Goal: Task Accomplishment & Management: Manage account settings

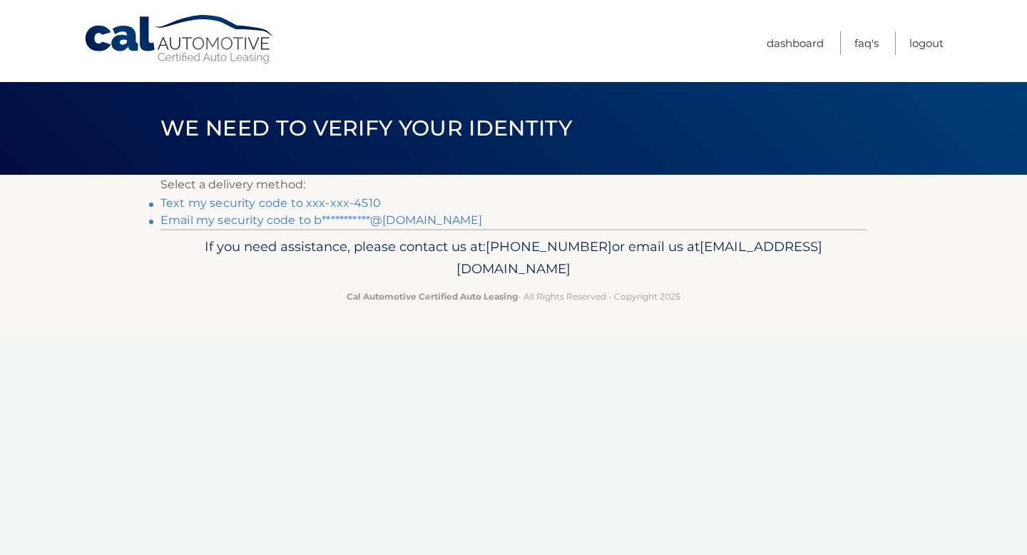
click at [341, 200] on link "Text my security code to xxx-xxx-4510" at bounding box center [270, 203] width 220 height 14
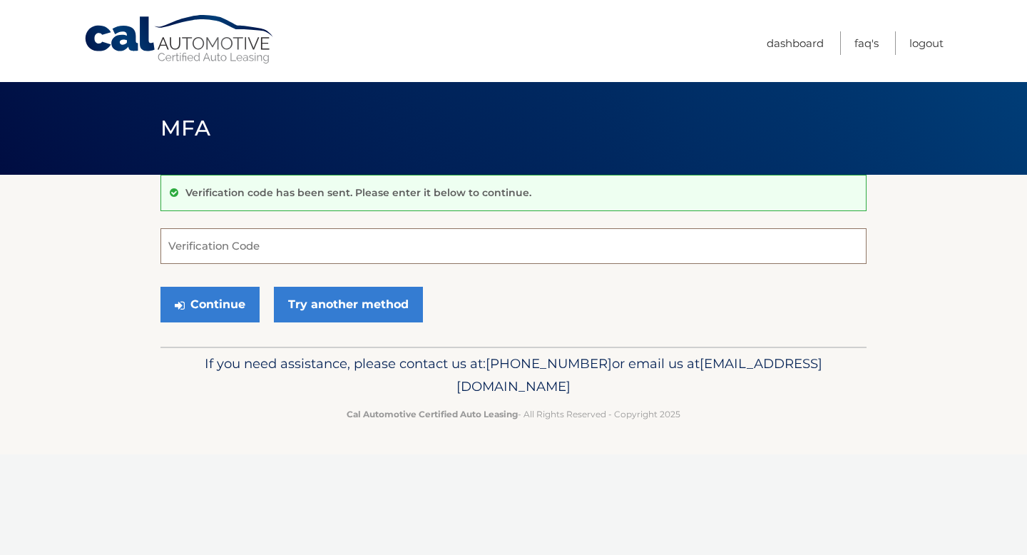
click at [457, 229] on input "Verification Code" at bounding box center [513, 246] width 706 height 36
type input "746195"
click at [160, 287] on button "Continue" at bounding box center [209, 305] width 99 height 36
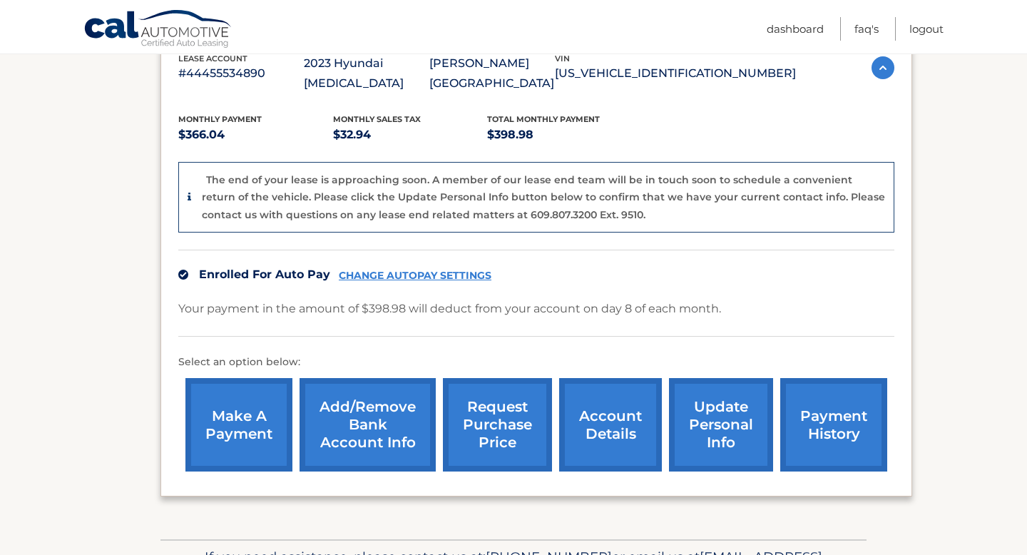
scroll to position [274, 0]
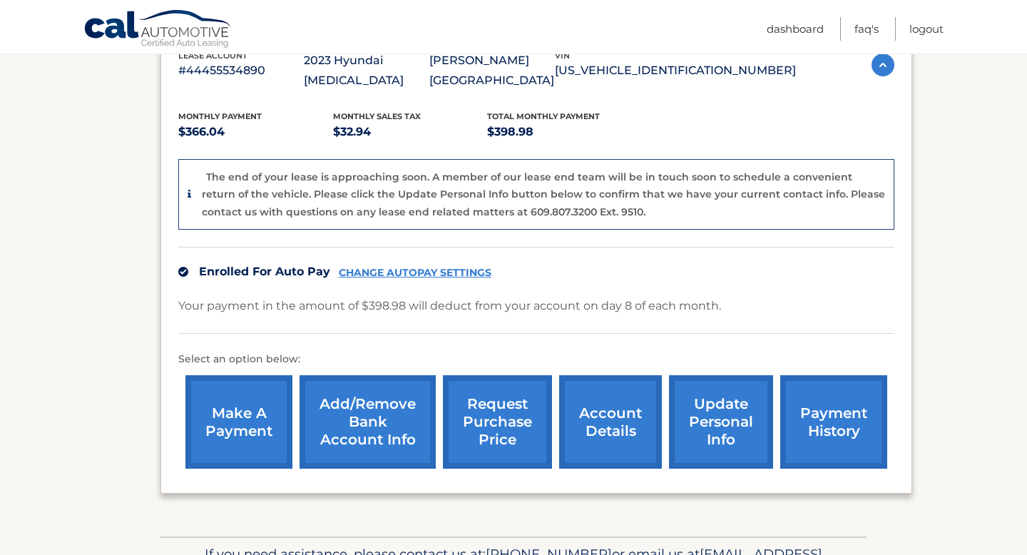
click at [703, 390] on link "update personal info" at bounding box center [721, 421] width 104 height 93
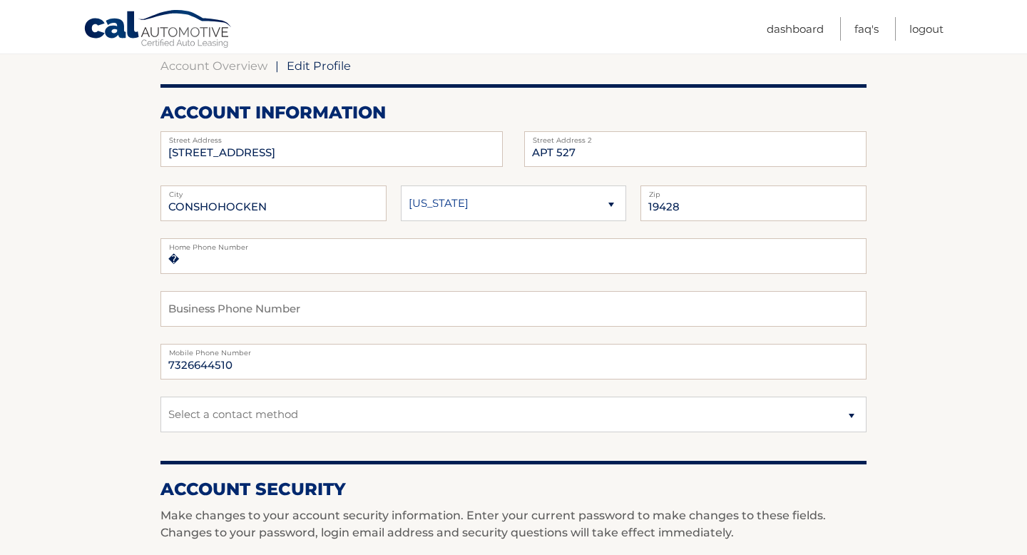
scroll to position [145, 0]
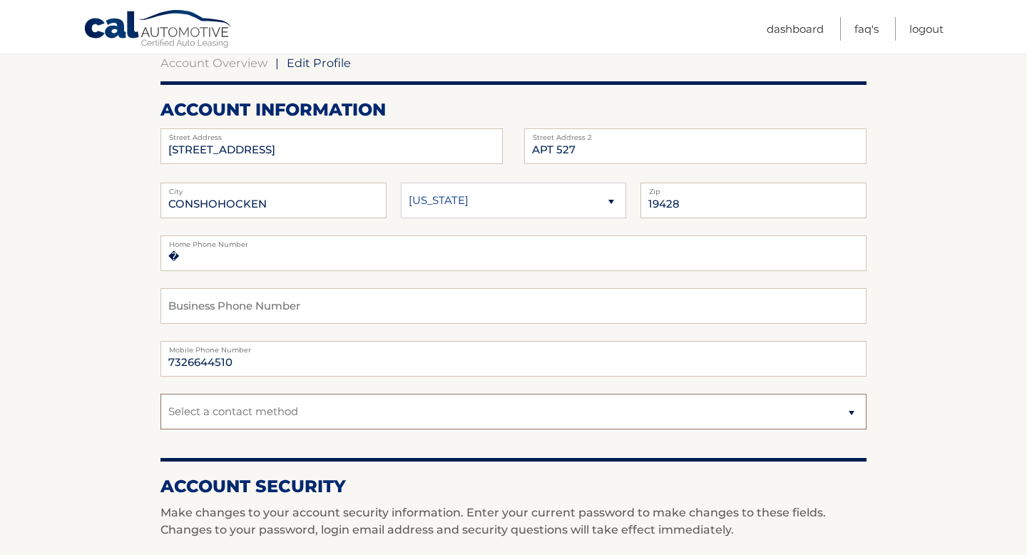
click at [230, 417] on select "Select a contact method Mobile Home" at bounding box center [513, 412] width 706 height 36
select select "1"
click at [136, 380] on section "Account Overview | Edit Profile account information 400 W ELM ST Street Address…" at bounding box center [513, 549] width 1027 height 1038
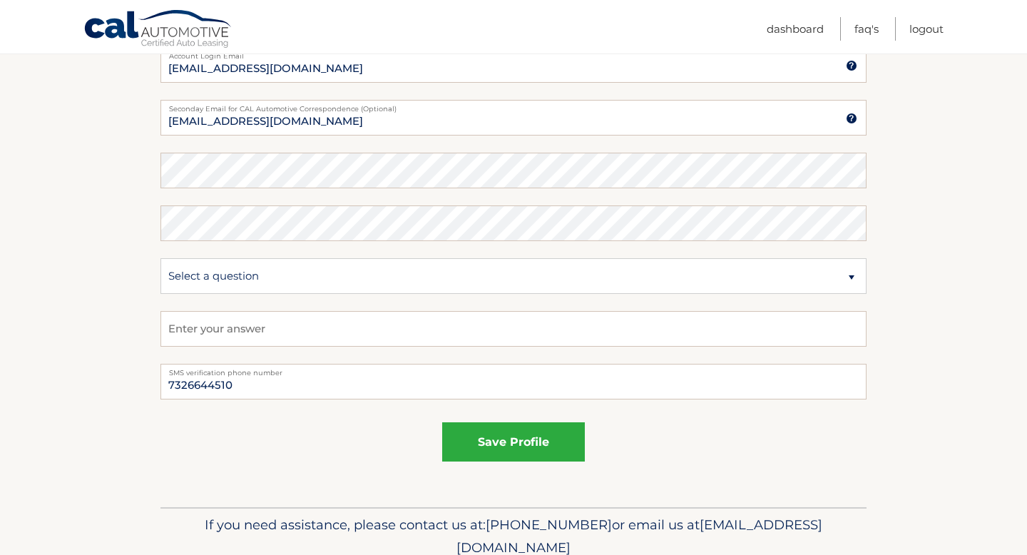
scroll to position [720, 0]
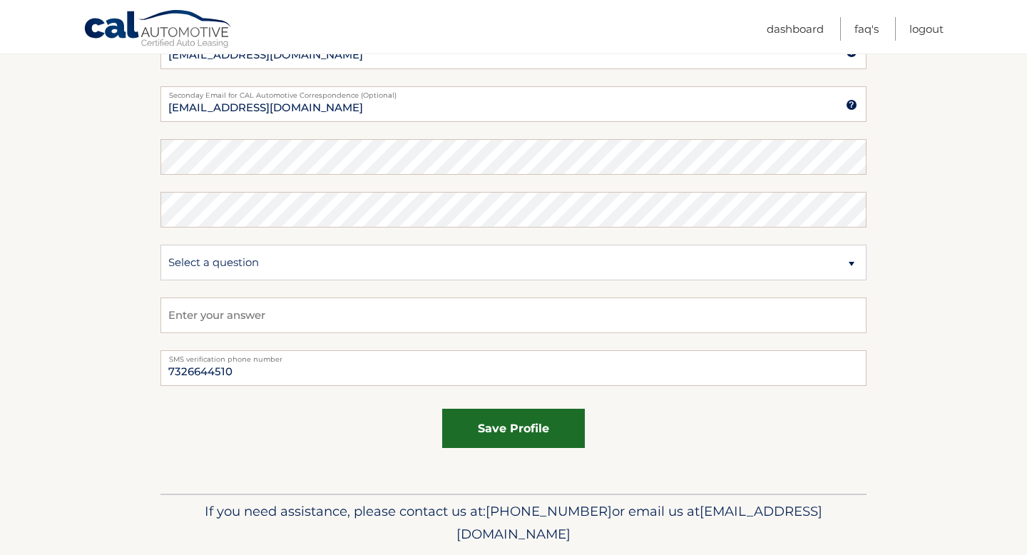
click at [489, 426] on button "save profile" at bounding box center [513, 428] width 143 height 39
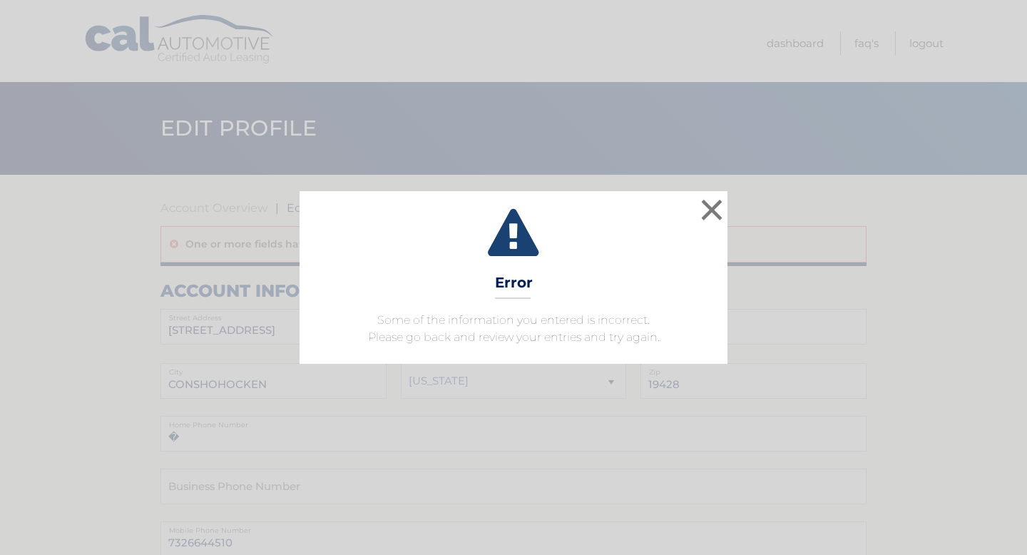
click at [156, 302] on div "× Error Some of the information you entered is incorrect. Please go back and re…" at bounding box center [514, 277] width 1016 height 173
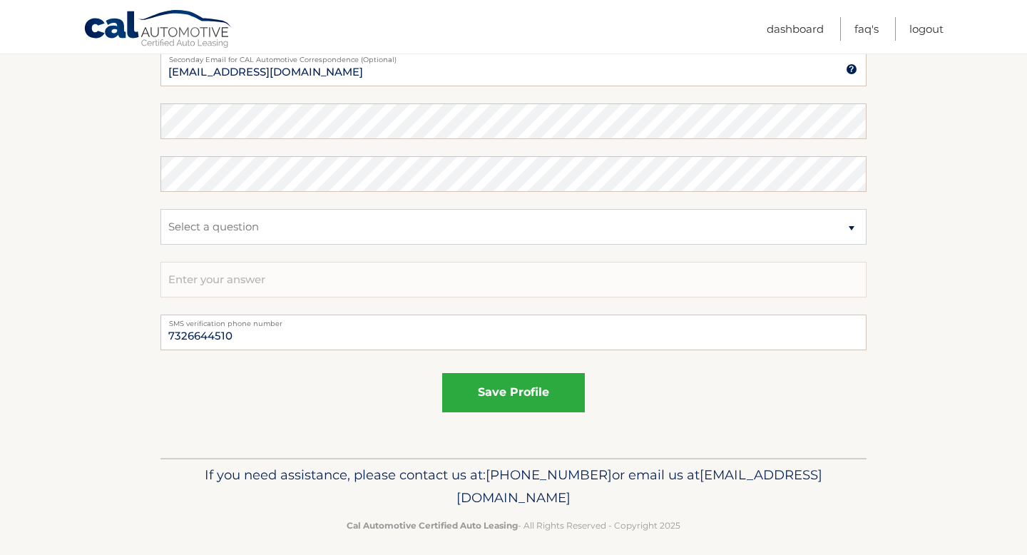
scroll to position [802, 0]
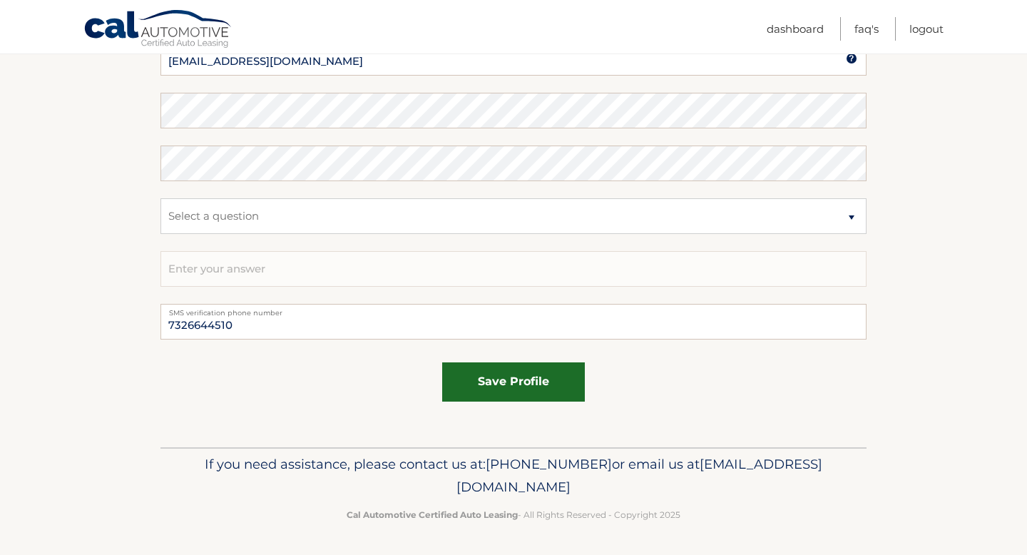
click at [509, 375] on button "save profile" at bounding box center [513, 381] width 143 height 39
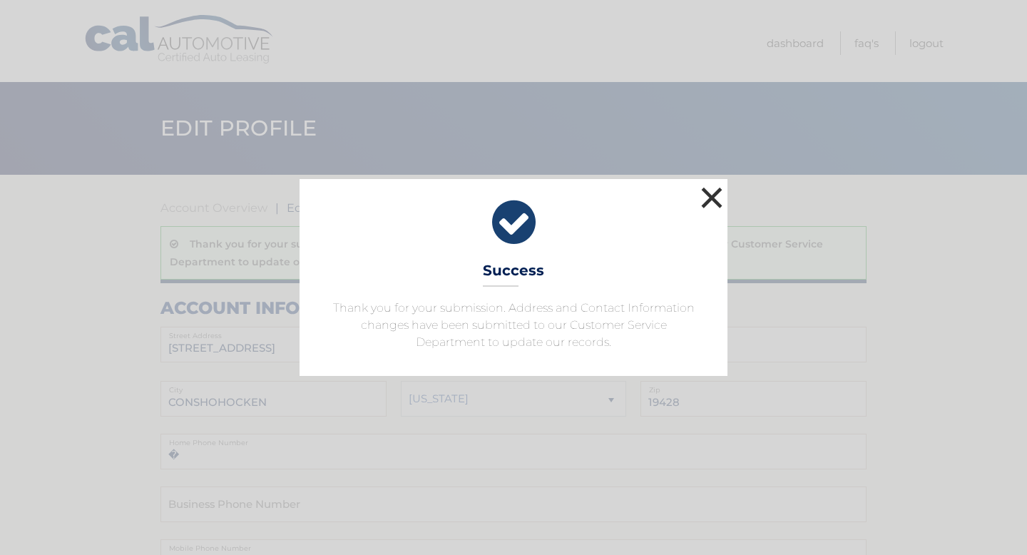
click at [707, 200] on button "×" at bounding box center [711, 197] width 29 height 29
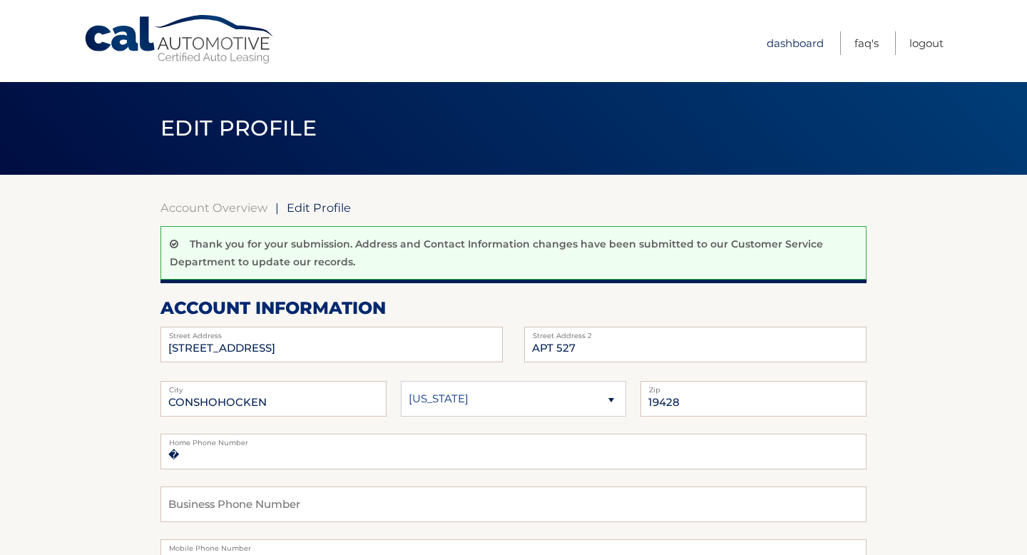
click at [786, 41] on link "Dashboard" at bounding box center [795, 43] width 57 height 24
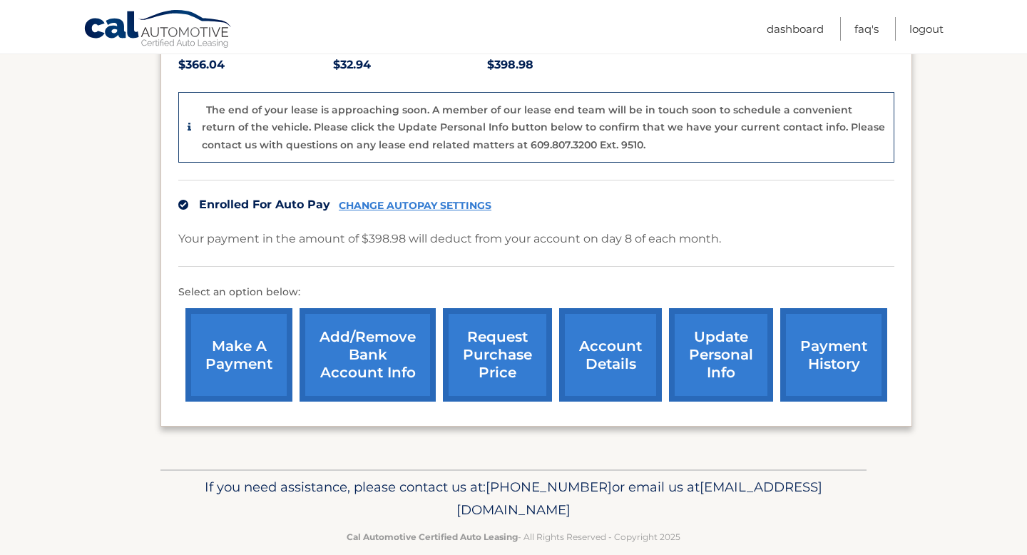
scroll to position [344, 0]
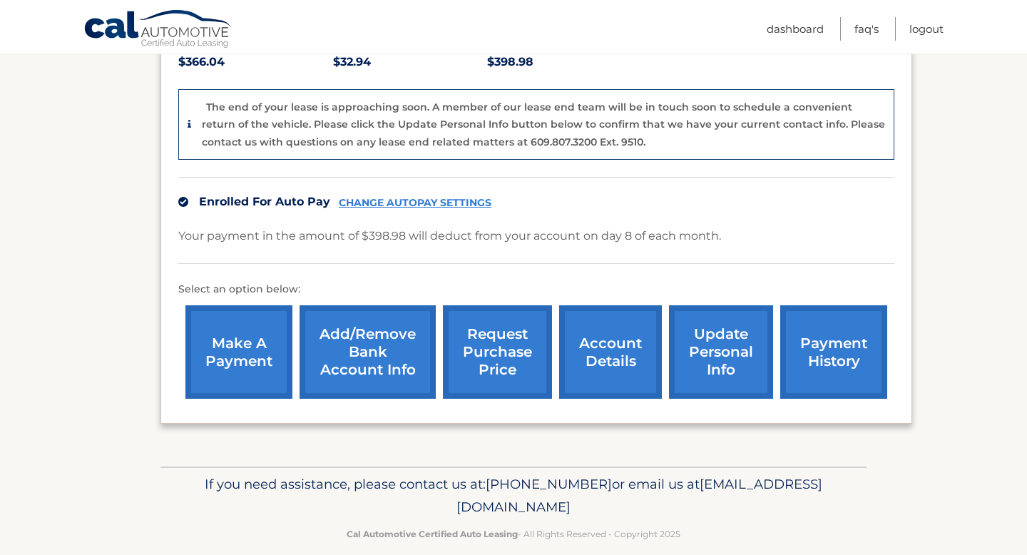
click at [617, 354] on link "account details" at bounding box center [610, 351] width 103 height 93
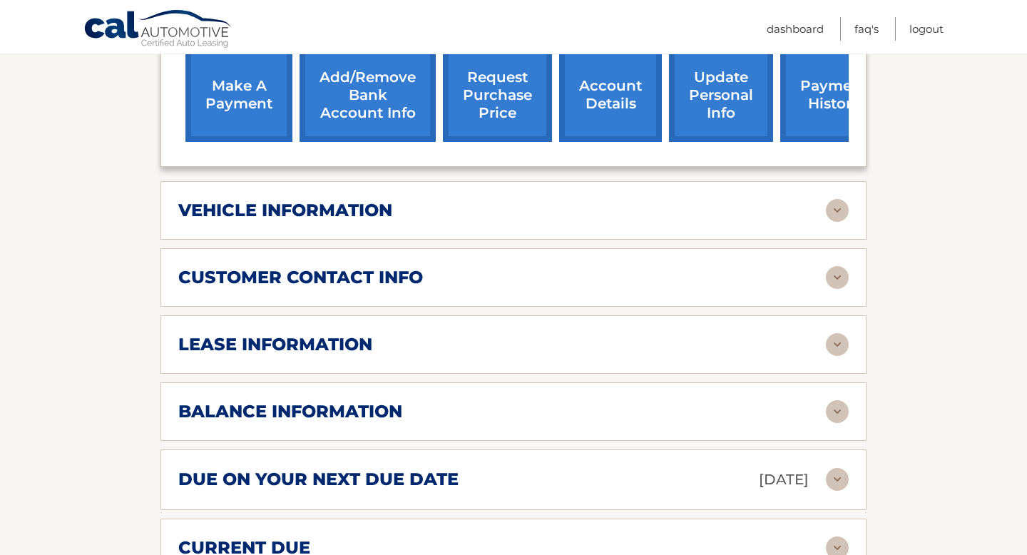
scroll to position [546, 0]
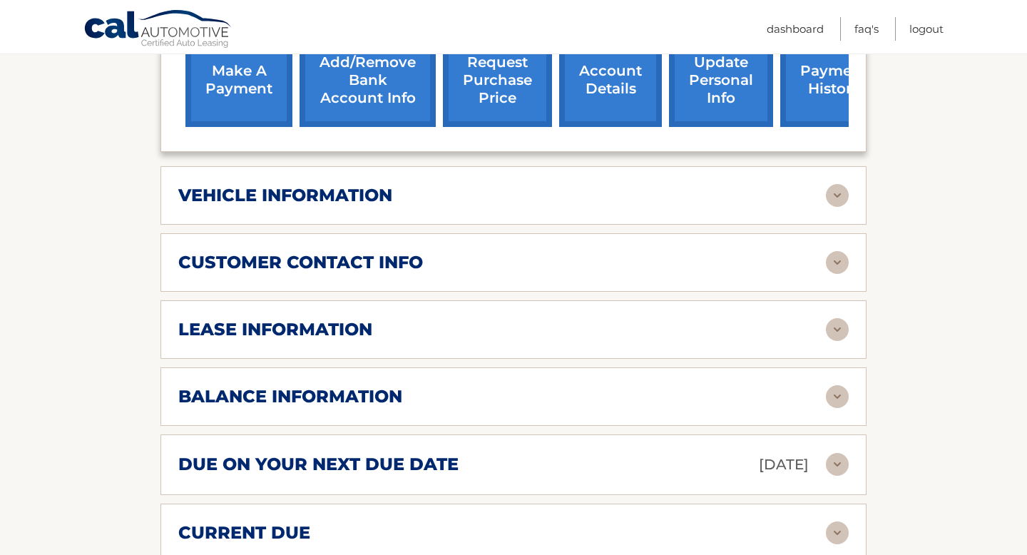
click at [345, 201] on h2 "vehicle information" at bounding box center [285, 195] width 214 height 21
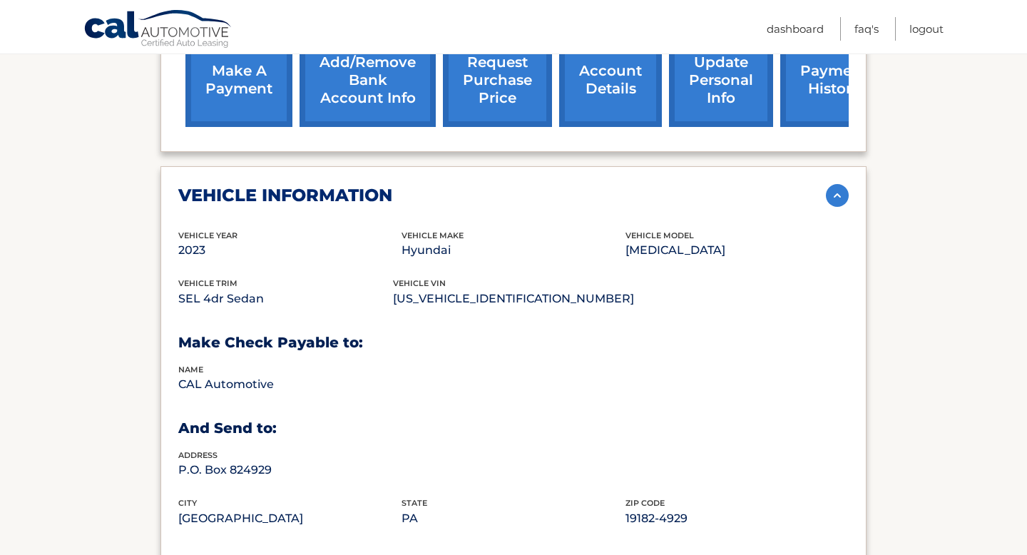
click at [345, 201] on h2 "vehicle information" at bounding box center [285, 195] width 214 height 21
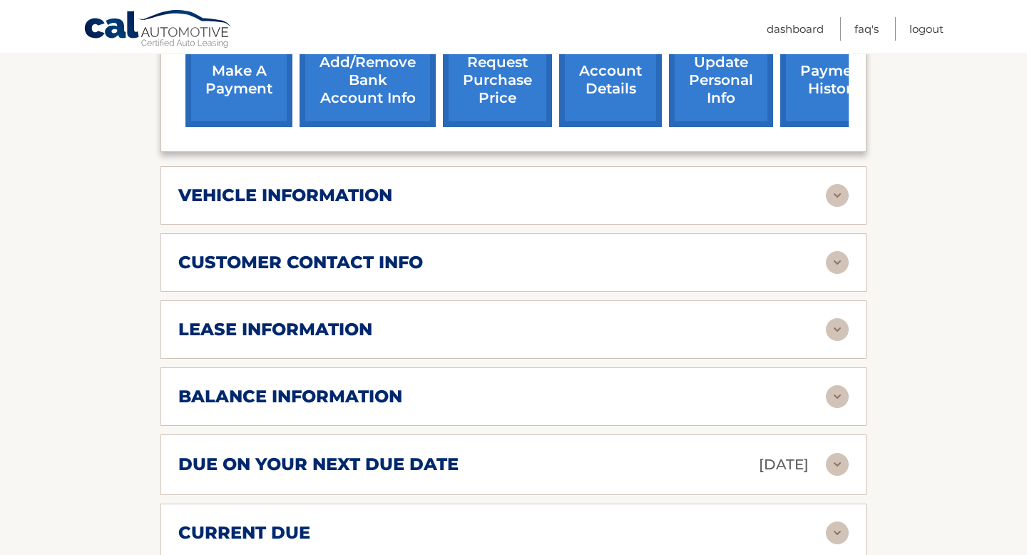
click at [345, 201] on h2 "vehicle information" at bounding box center [285, 195] width 214 height 21
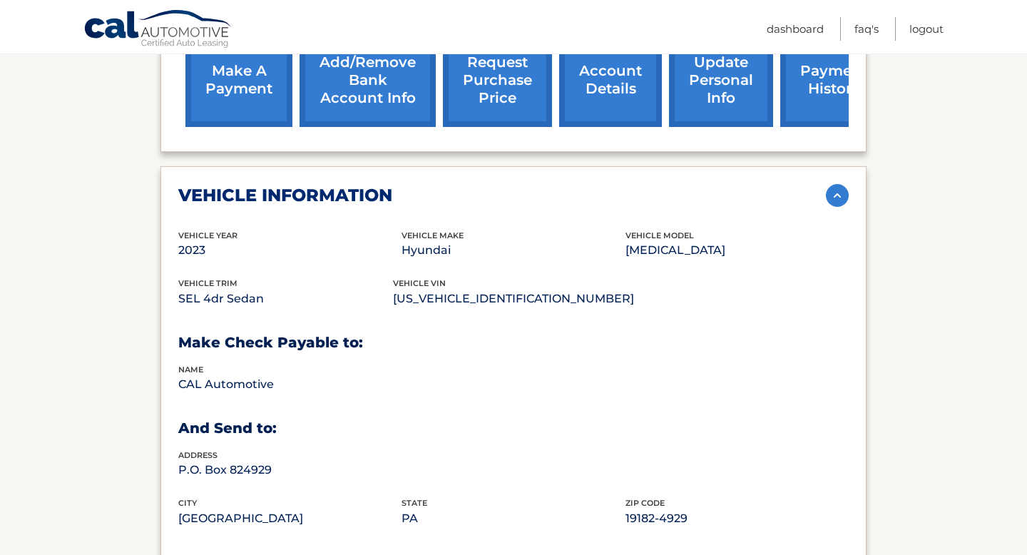
click at [345, 201] on h2 "vehicle information" at bounding box center [285, 195] width 214 height 21
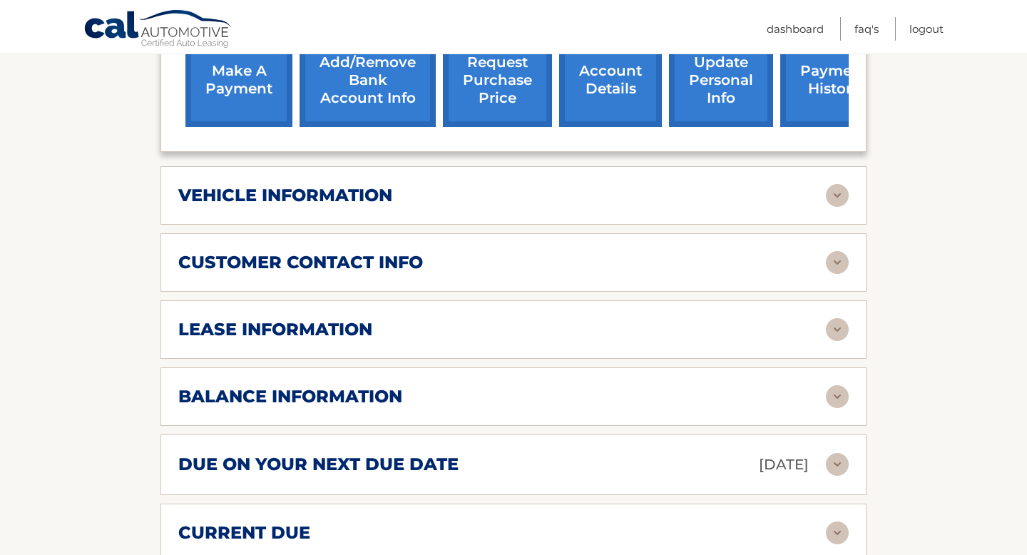
click at [372, 264] on h2 "customer contact info" at bounding box center [300, 262] width 245 height 21
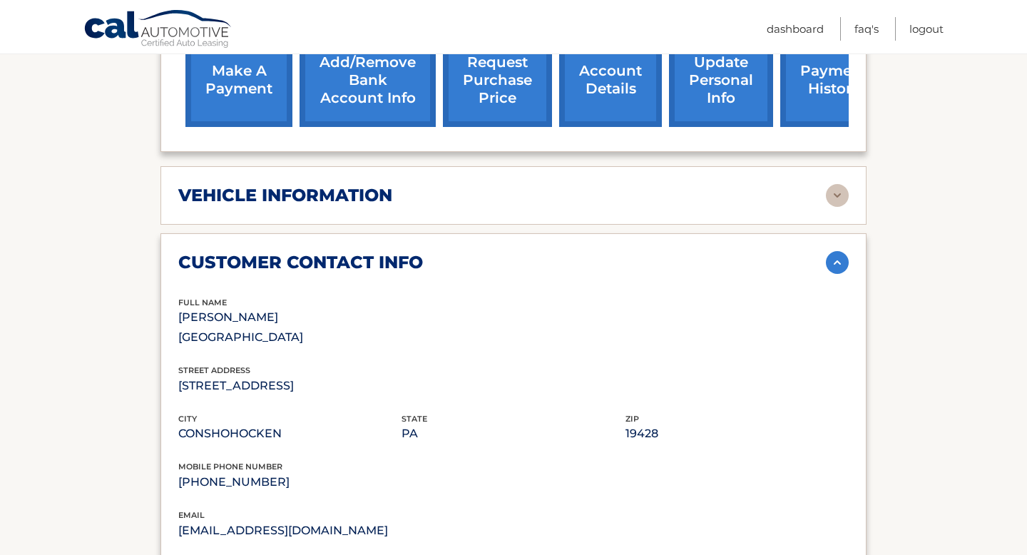
click at [372, 264] on h2 "customer contact info" at bounding box center [300, 262] width 245 height 21
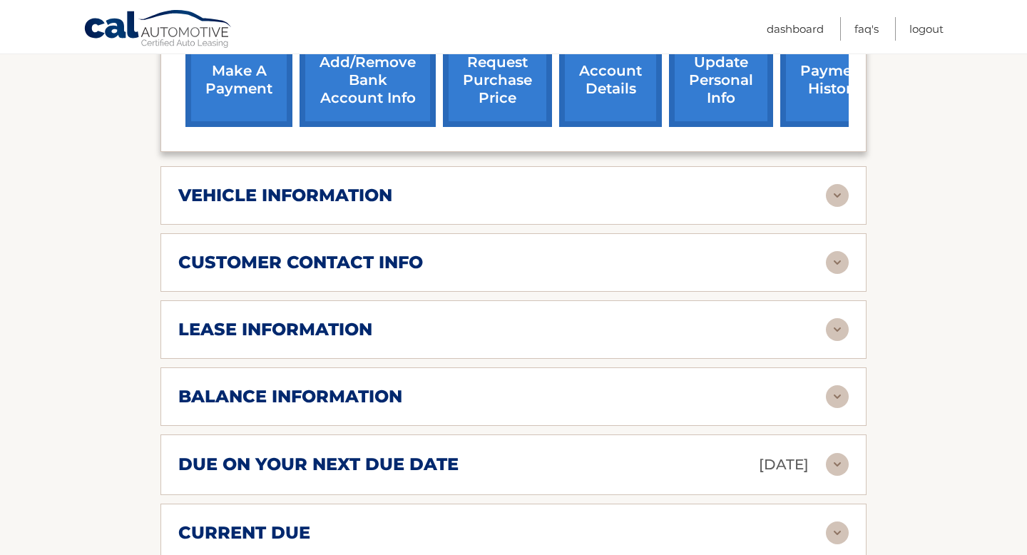
click at [375, 320] on div "lease information" at bounding box center [502, 329] width 648 height 21
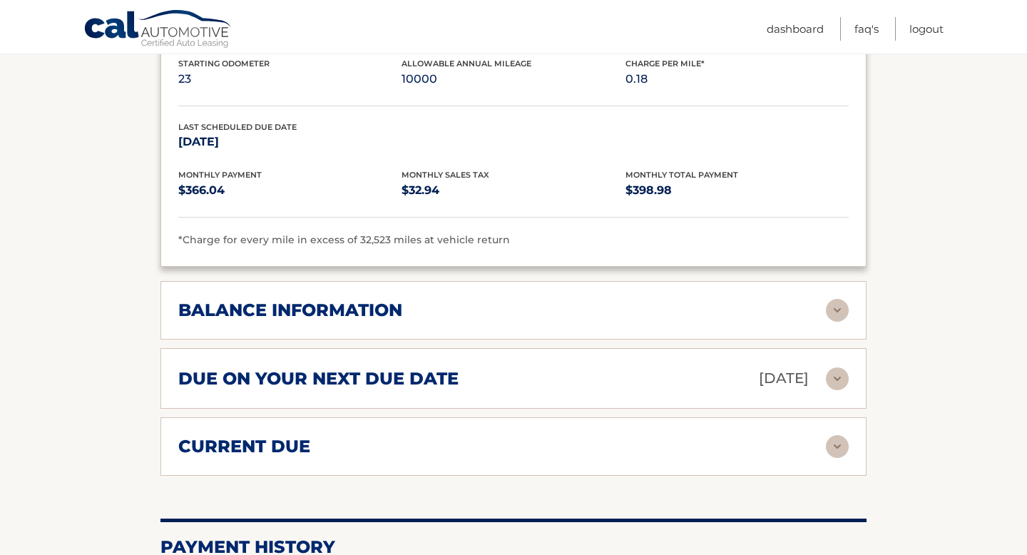
scroll to position [953, 0]
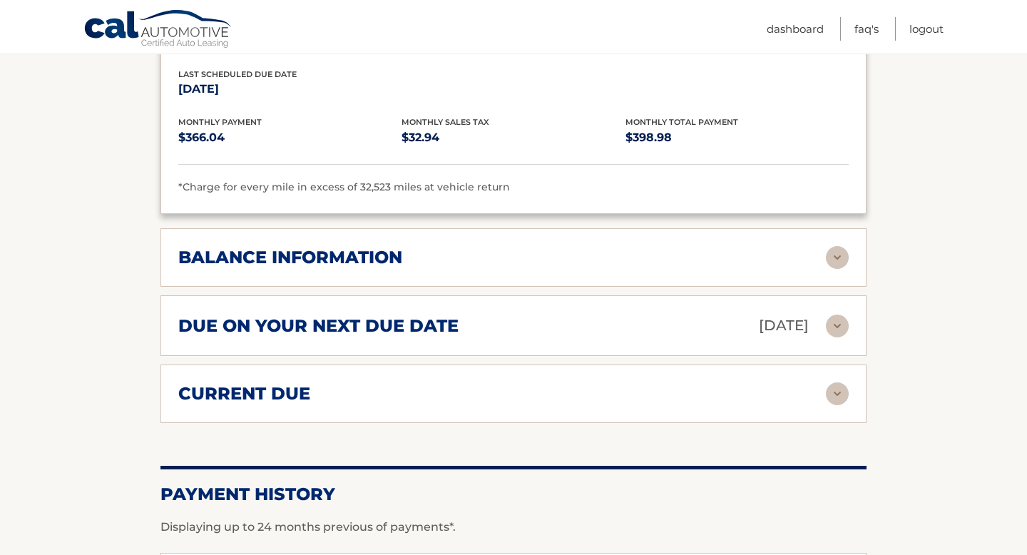
click at [316, 252] on h2 "balance information" at bounding box center [290, 257] width 224 height 21
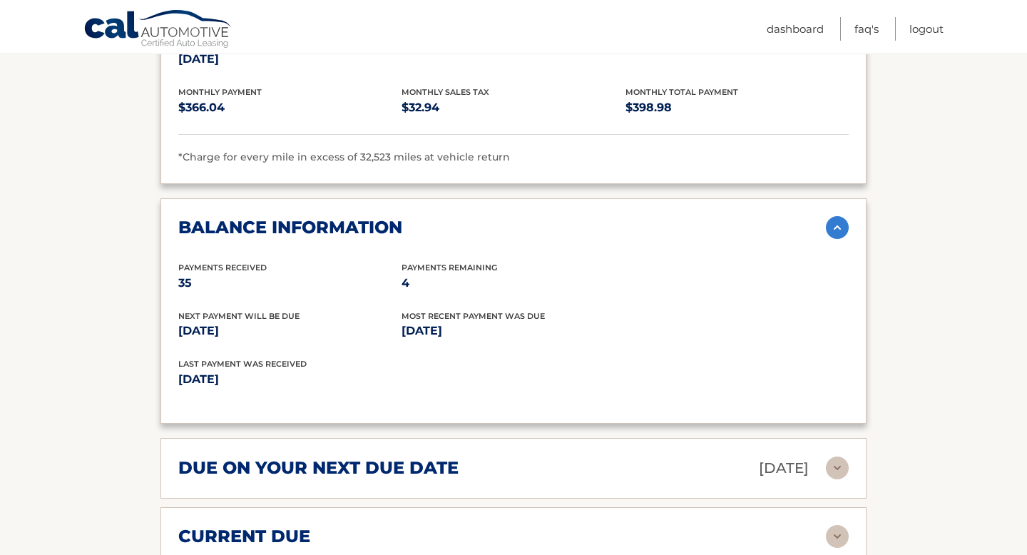
scroll to position [984, 0]
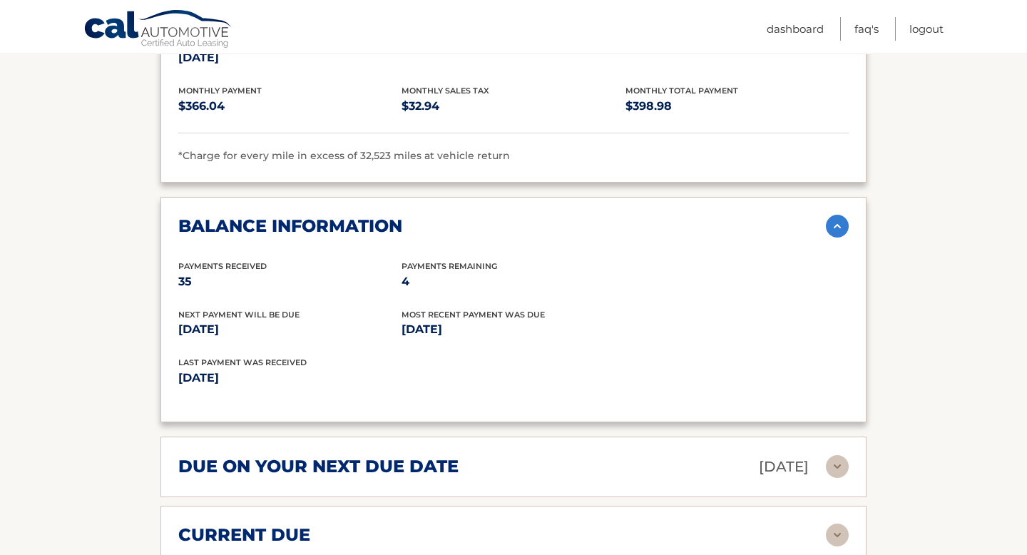
click at [390, 240] on div "balance information Payments Received 35 Payments Remaining 4 Next Payment will…" at bounding box center [513, 309] width 706 height 225
click at [826, 234] on img at bounding box center [837, 226] width 23 height 23
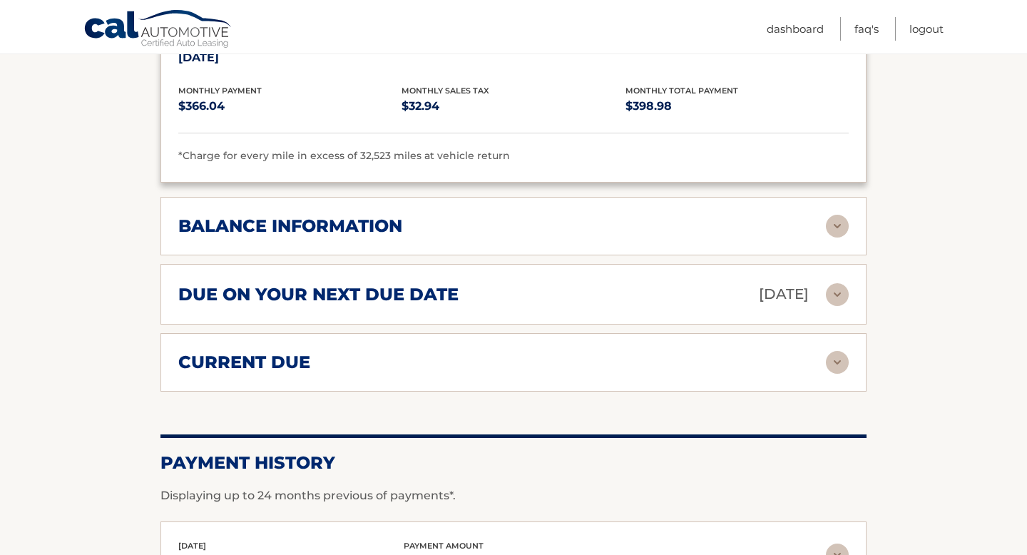
click at [548, 285] on div "due on your next due date [DATE]" at bounding box center [502, 294] width 648 height 25
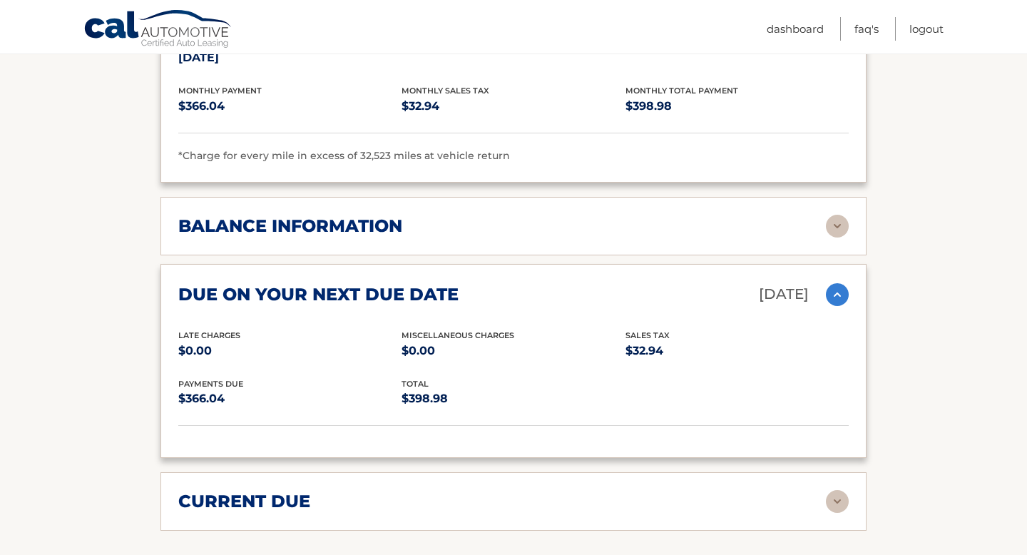
click at [548, 285] on div "due on your next due date [DATE]" at bounding box center [502, 294] width 648 height 25
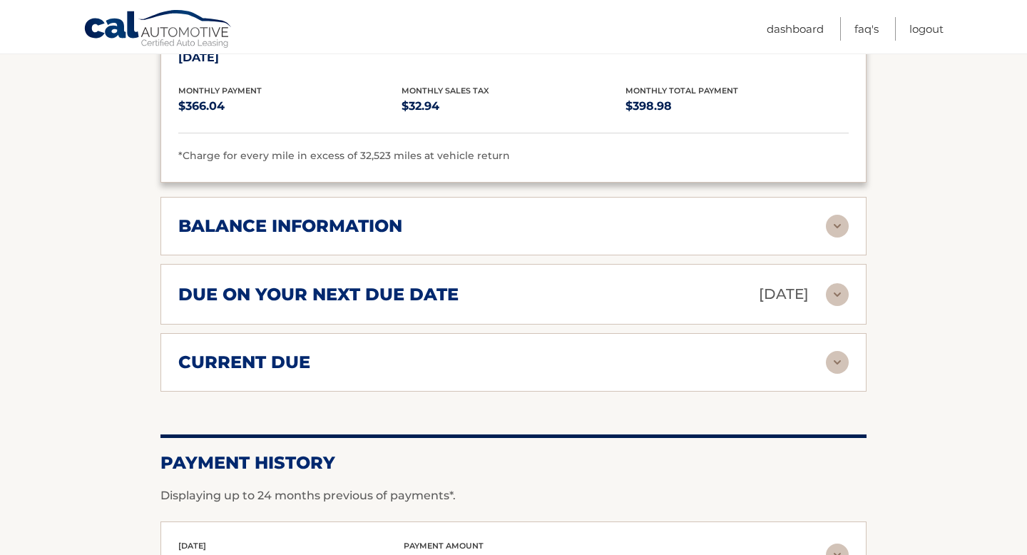
click at [568, 362] on div "current due" at bounding box center [502, 362] width 648 height 21
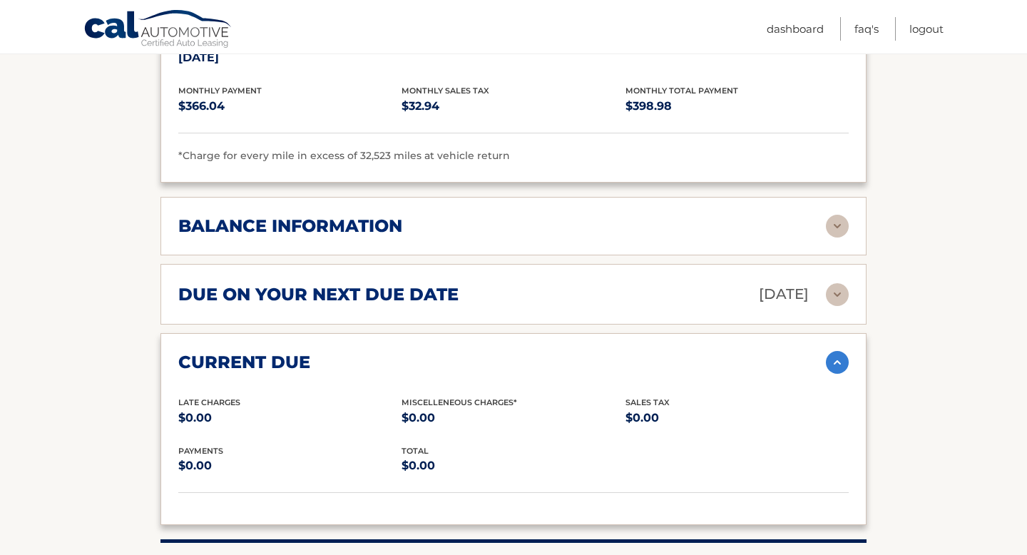
click at [568, 362] on div "current due" at bounding box center [502, 362] width 648 height 21
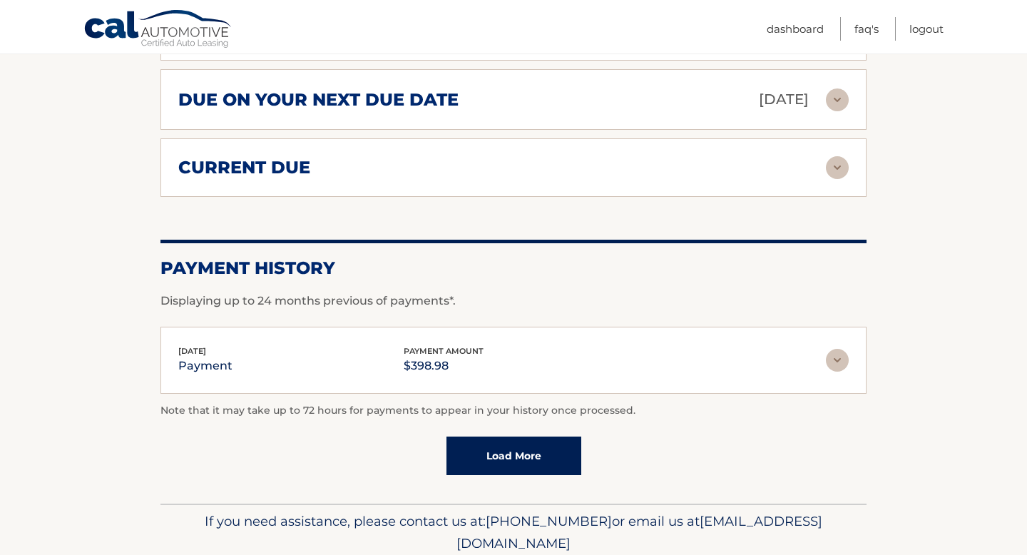
scroll to position [1207, 0]
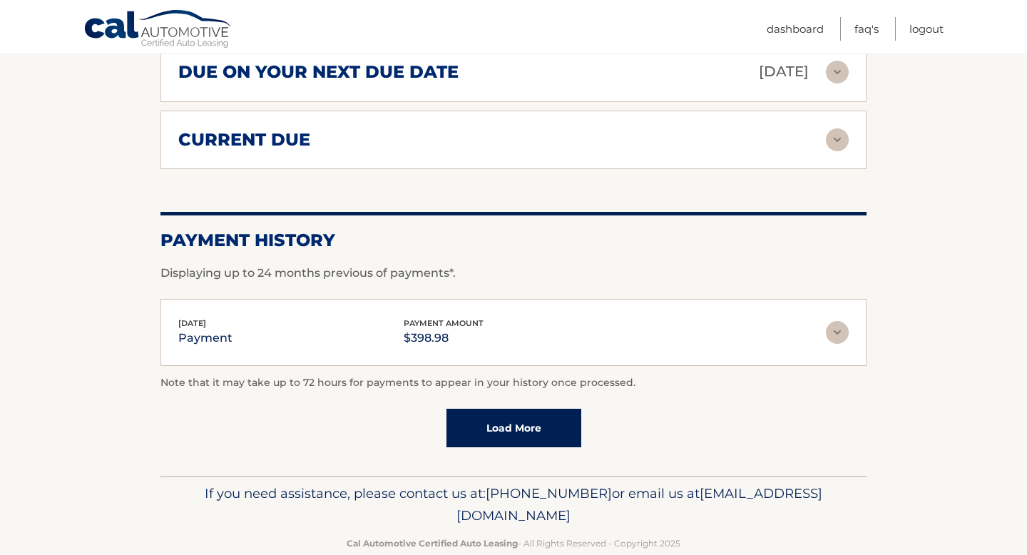
click at [478, 429] on link "Load More" at bounding box center [513, 428] width 135 height 39
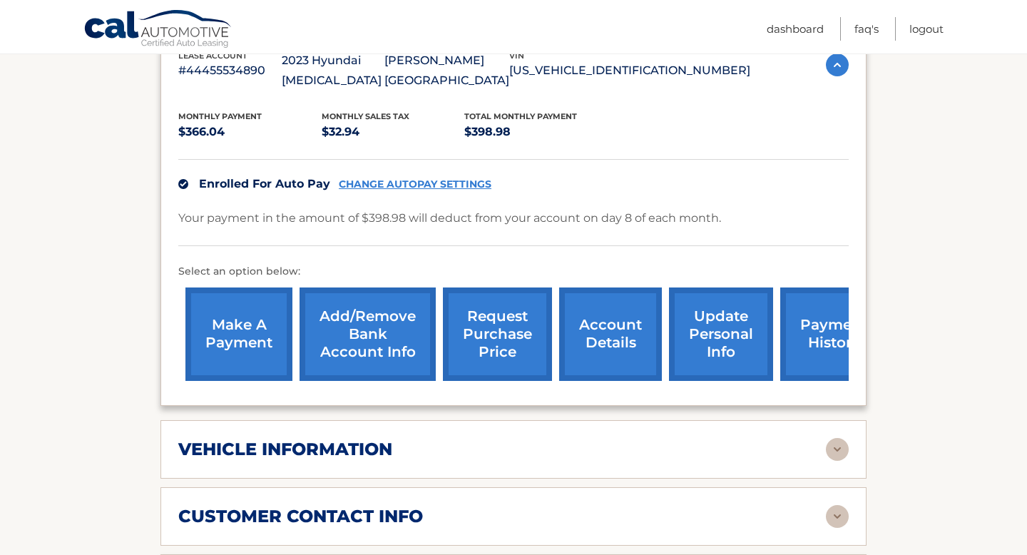
scroll to position [288, 0]
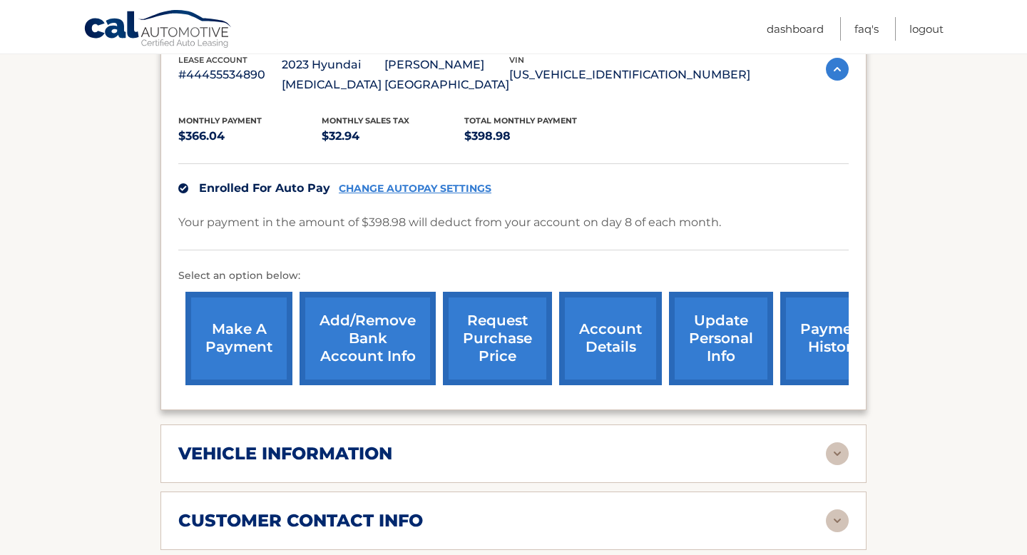
click at [506, 342] on link "request purchase price" at bounding box center [497, 338] width 109 height 93
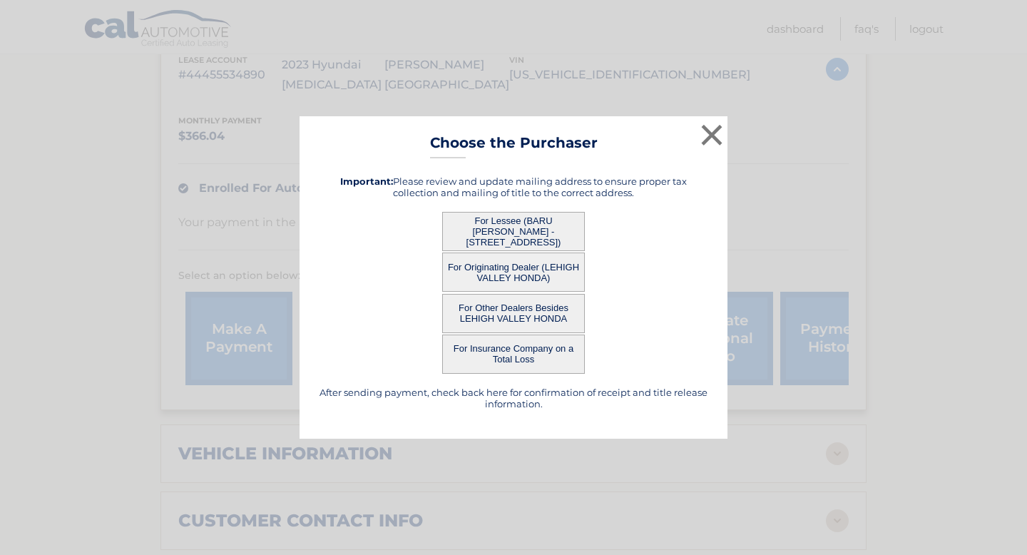
click at [550, 230] on button "For Lessee (BARU [PERSON_NAME] - [STREET_ADDRESS])" at bounding box center [513, 231] width 143 height 39
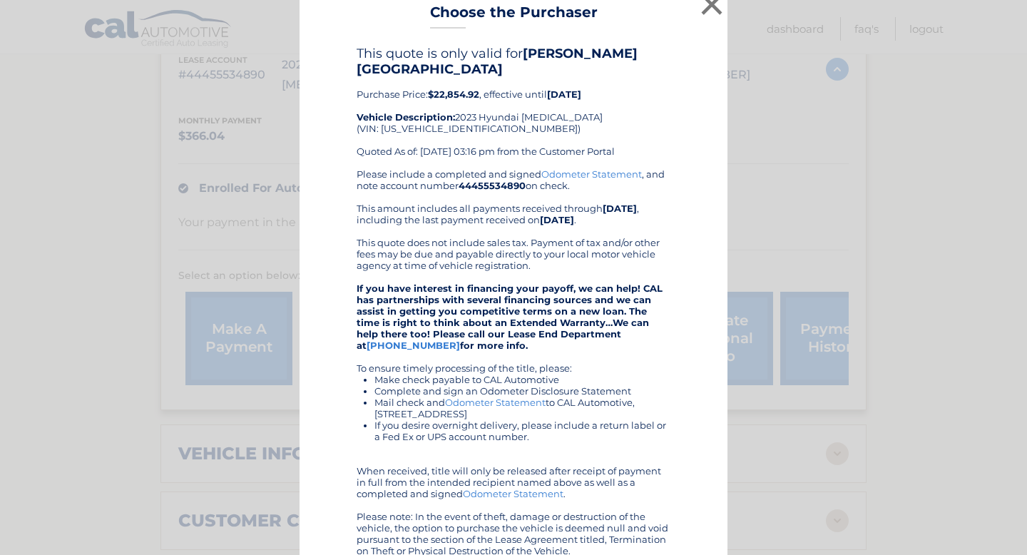
scroll to position [0, 0]
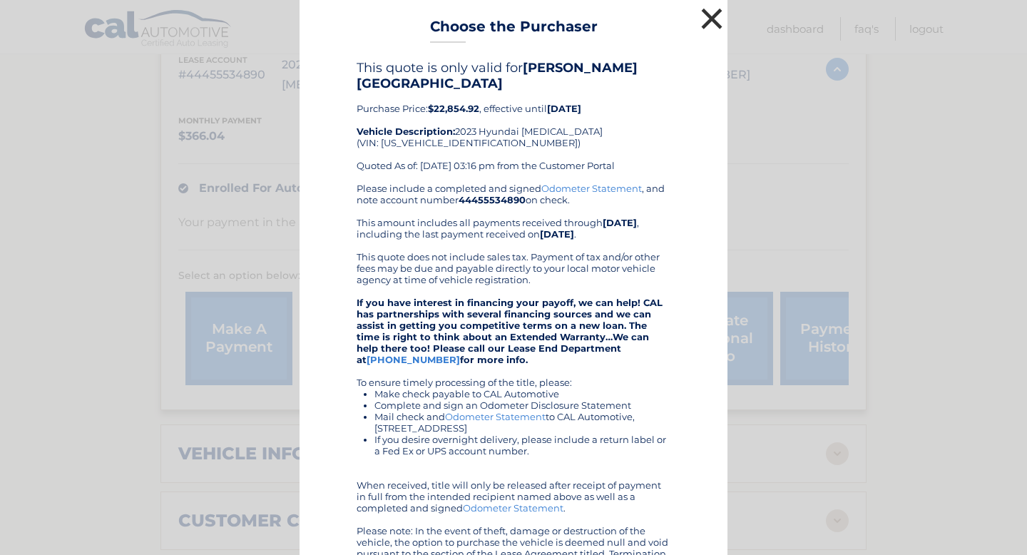
click at [707, 16] on button "×" at bounding box center [711, 18] width 29 height 29
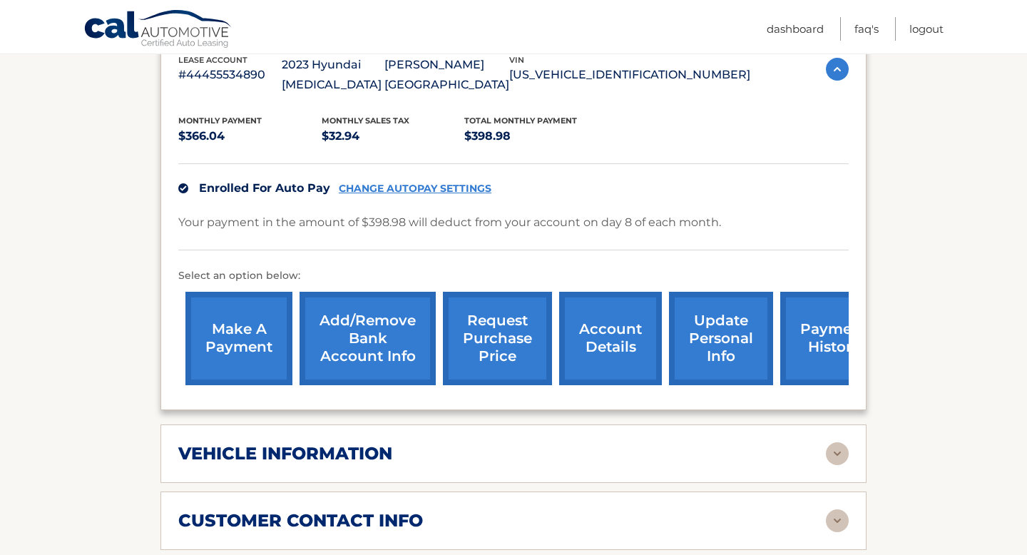
click at [493, 322] on link "request purchase price" at bounding box center [497, 338] width 109 height 93
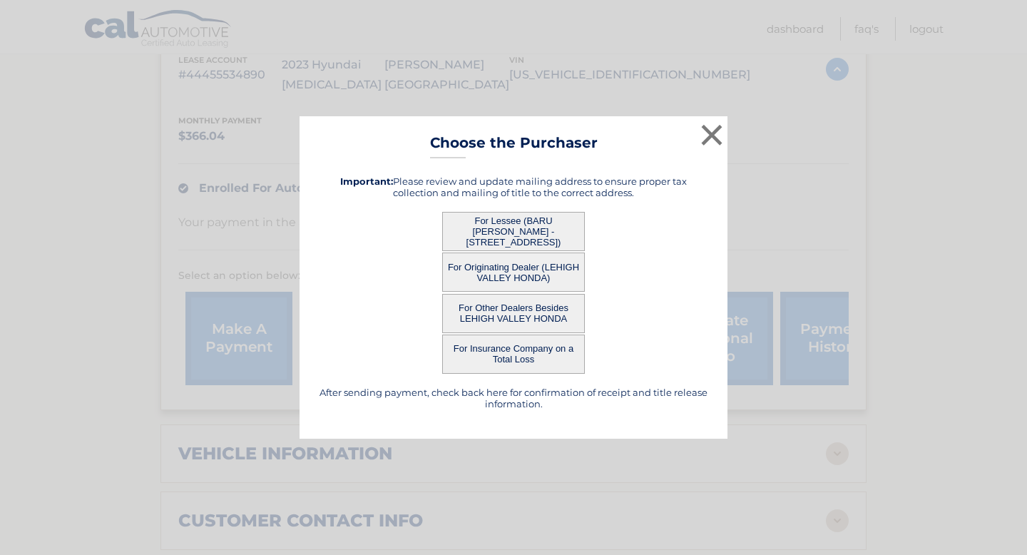
click at [543, 313] on button "For Other Dealers Besides LEHIGH VALLEY HONDA" at bounding box center [513, 313] width 143 height 39
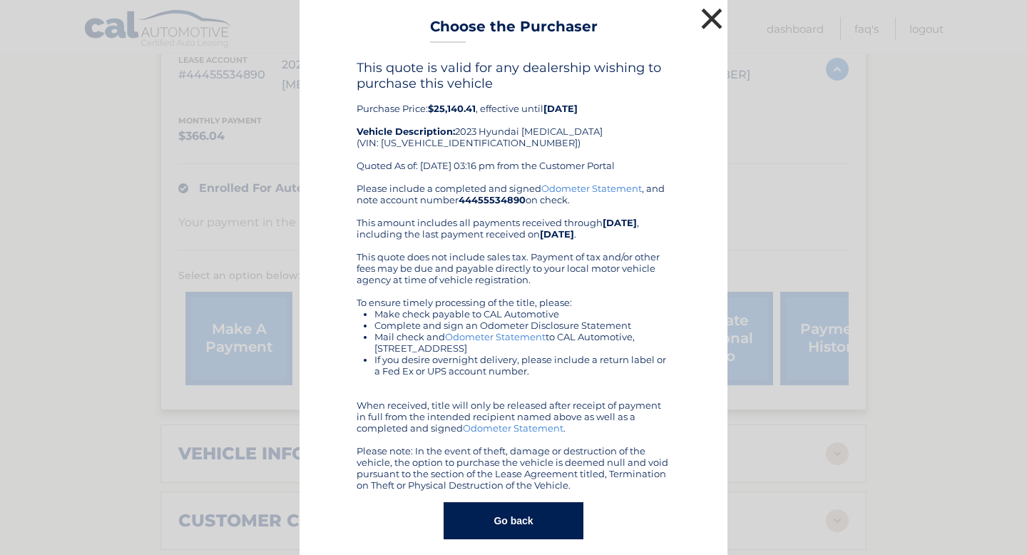
click at [706, 24] on button "×" at bounding box center [711, 18] width 29 height 29
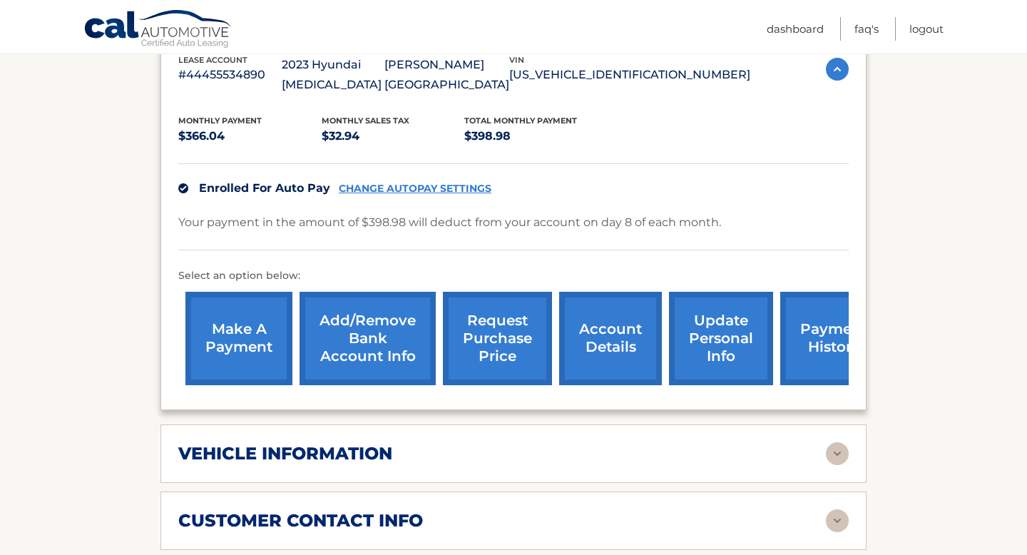
click at [623, 189] on div "Enrolled For Auto Pay CHANGE AUTOPAY SETTINGS" at bounding box center [513, 187] width 670 height 49
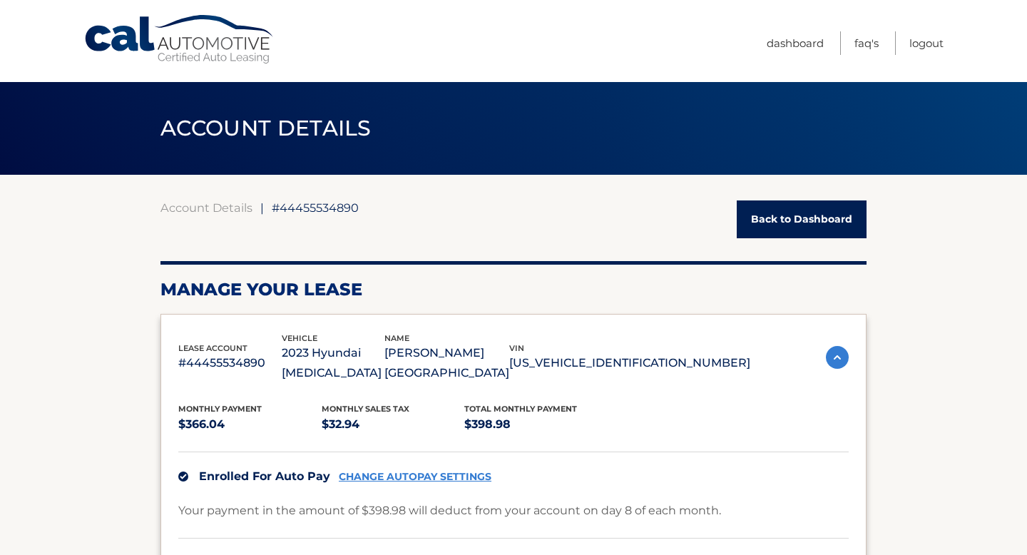
click at [343, 203] on span "#44455534890" at bounding box center [315, 207] width 87 height 14
